Goal: Information Seeking & Learning: Understand process/instructions

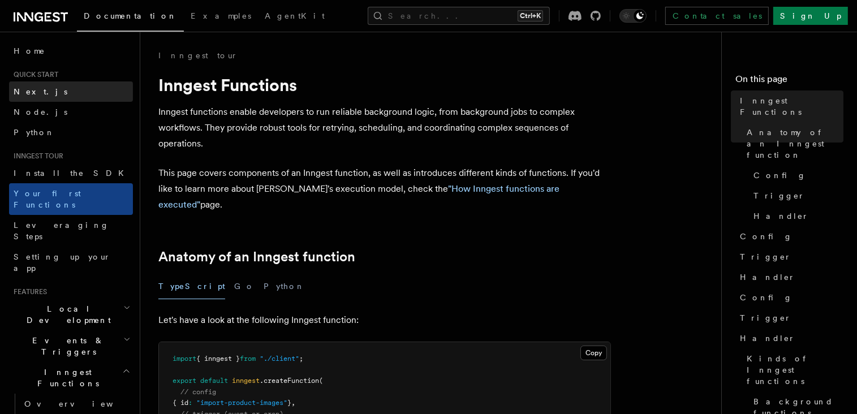
click at [41, 87] on link "Next.js" at bounding box center [71, 91] width 124 height 20
click at [50, 92] on link "Next.js" at bounding box center [71, 91] width 124 height 20
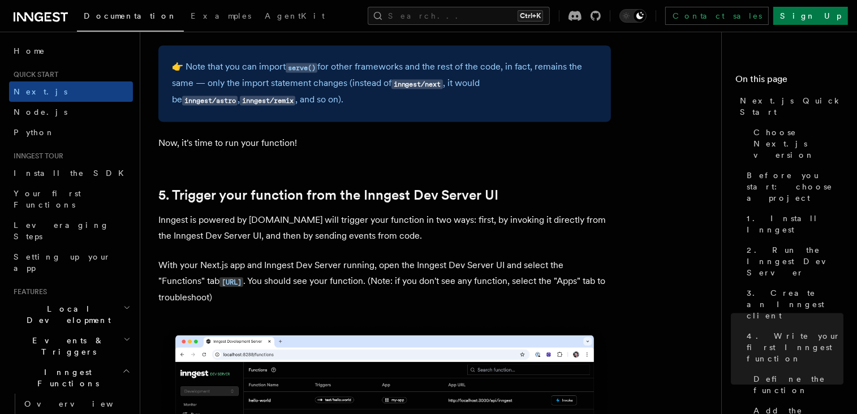
scroll to position [2480, 0]
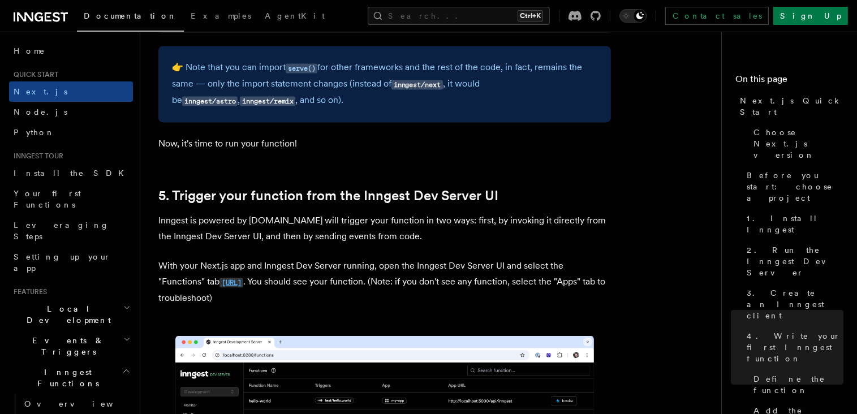
click at [243, 283] on code "[URL]" at bounding box center [232, 283] width 24 height 10
click at [236, 285] on code "[URL]" at bounding box center [232, 283] width 24 height 10
